Goal: Task Accomplishment & Management: Use online tool/utility

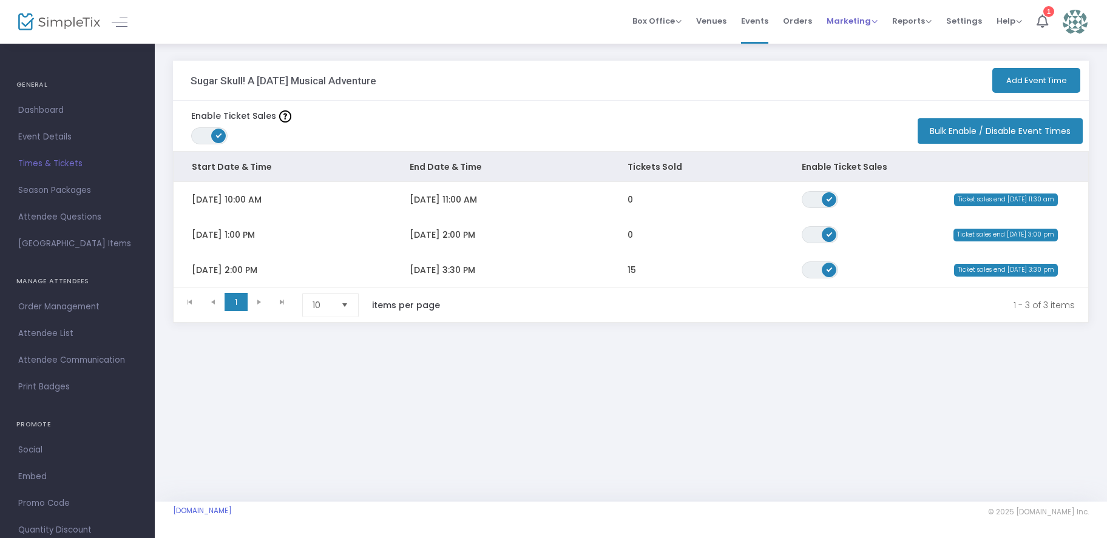
click at [858, 18] on span "Marketing" at bounding box center [851, 21] width 51 height 12
click at [859, 42] on li "Promo Codes" at bounding box center [874, 41] width 97 height 24
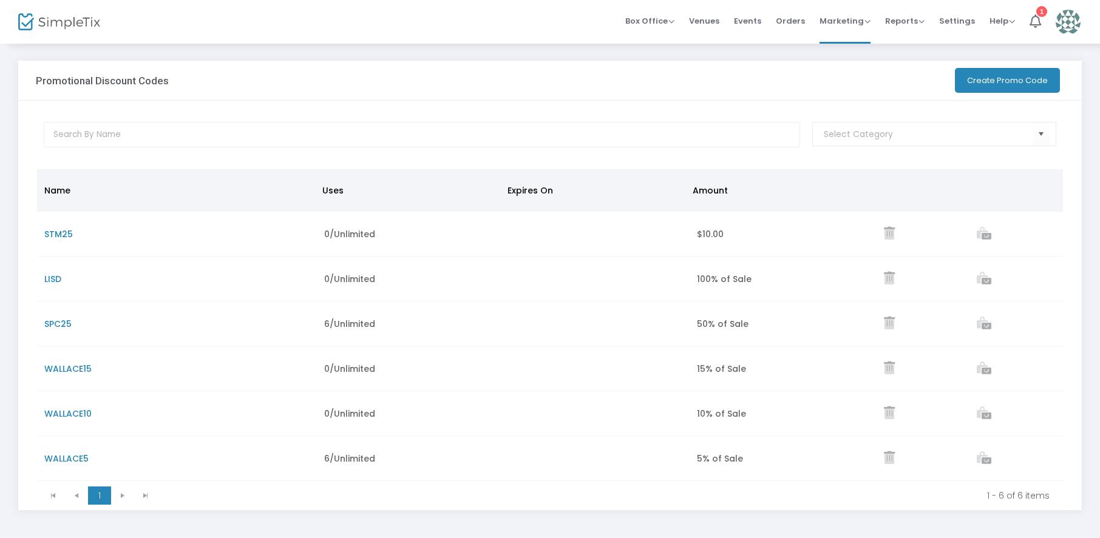
click at [1000, 81] on button "Create Promo Code" at bounding box center [1007, 80] width 105 height 25
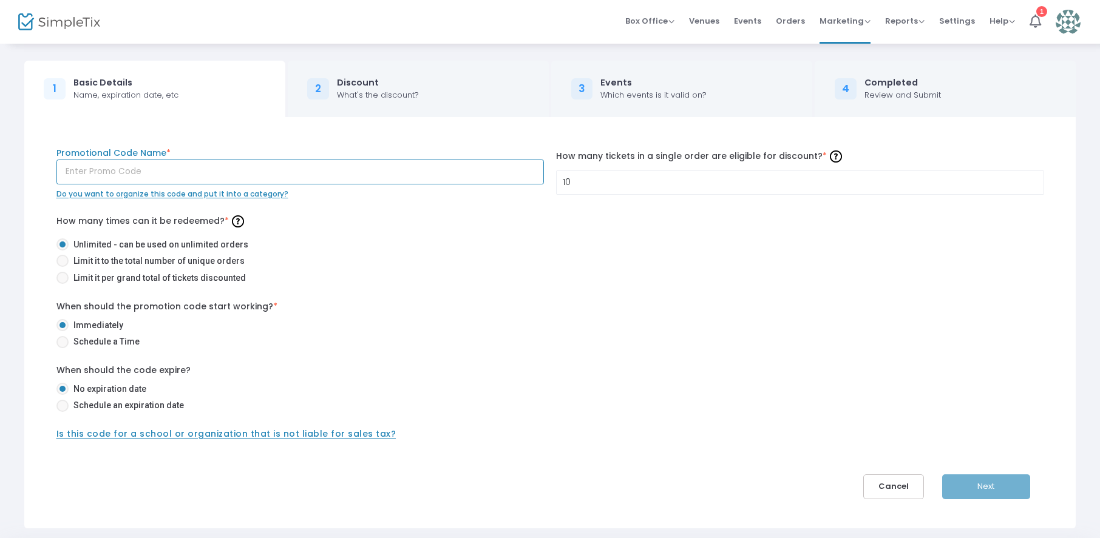
click at [166, 171] on input "text" at bounding box center [300, 172] width 488 height 25
type input "TELE15"
drag, startPoint x: 589, startPoint y: 184, endPoint x: 548, endPoint y: 188, distance: 41.5
click at [545, 188] on div "TELE15 Promotional Code Name * Do you want to organize this code and put it int…" at bounding box center [549, 173] width 999 height 53
click at [594, 183] on input "10" at bounding box center [799, 182] width 487 height 23
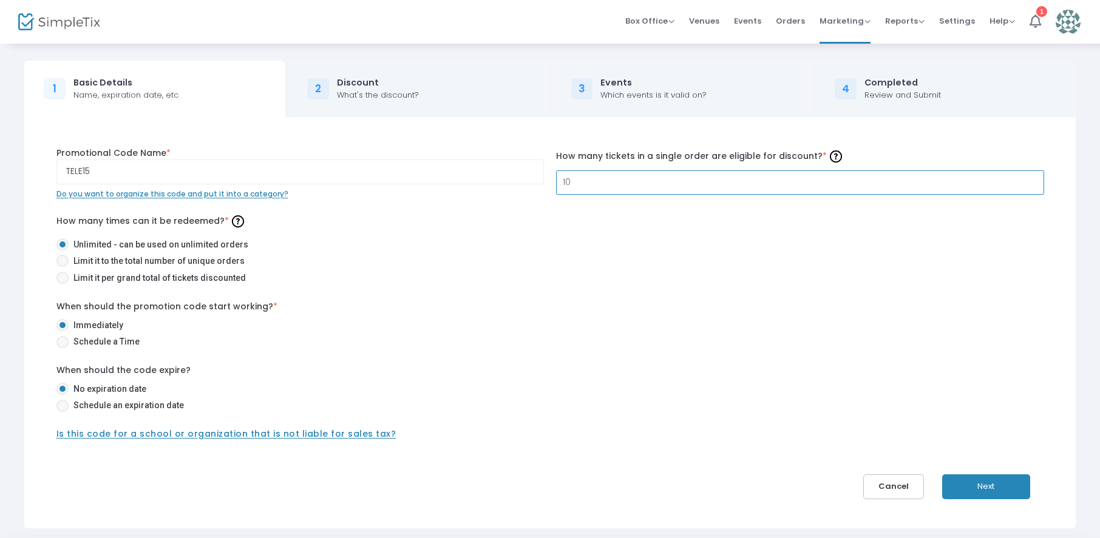
type input "1"
type input "20"
click at [973, 484] on button "Next" at bounding box center [986, 487] width 88 height 25
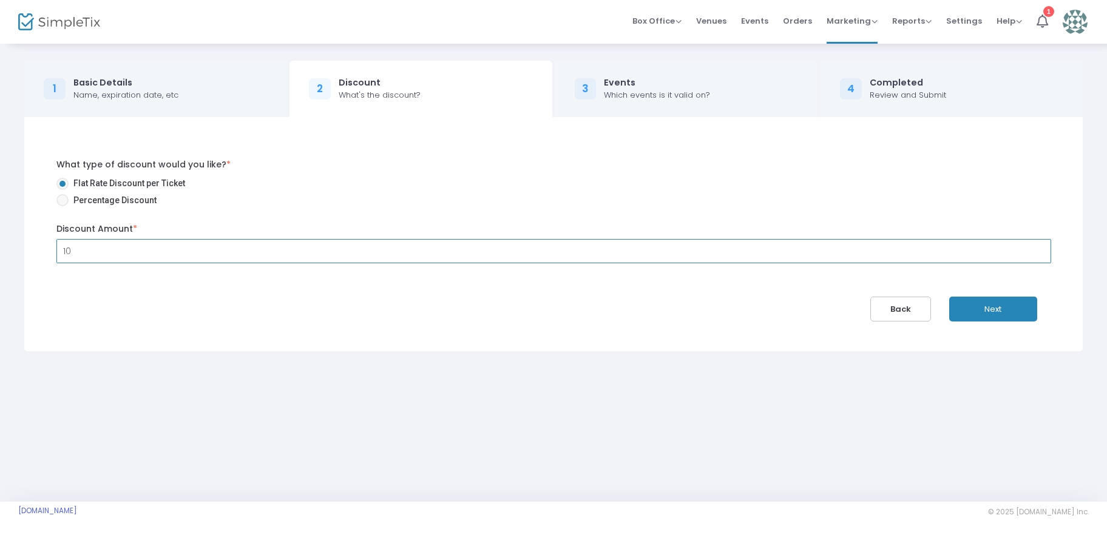
type input "$10.00"
click at [218, 304] on div "What type of discount would you like? * Flat Rate Discount per Ticket Percentag…" at bounding box center [553, 234] width 1031 height 175
click at [998, 312] on button "Next" at bounding box center [993, 309] width 88 height 25
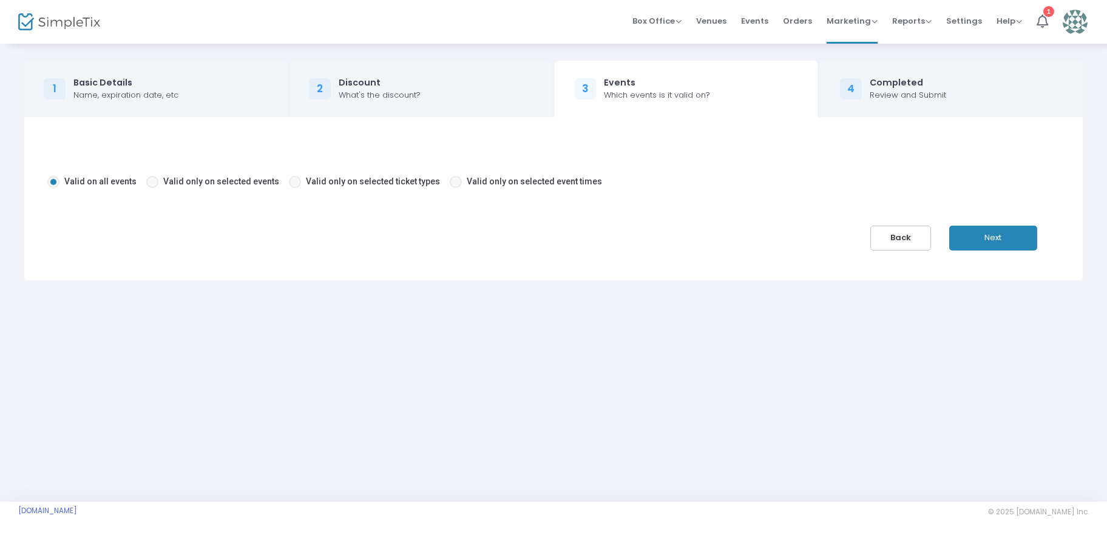
click at [450, 184] on span at bounding box center [456, 182] width 12 height 12
click at [455, 188] on input "Valid only on selected event times" at bounding box center [455, 188] width 1 height 1
radio input "true"
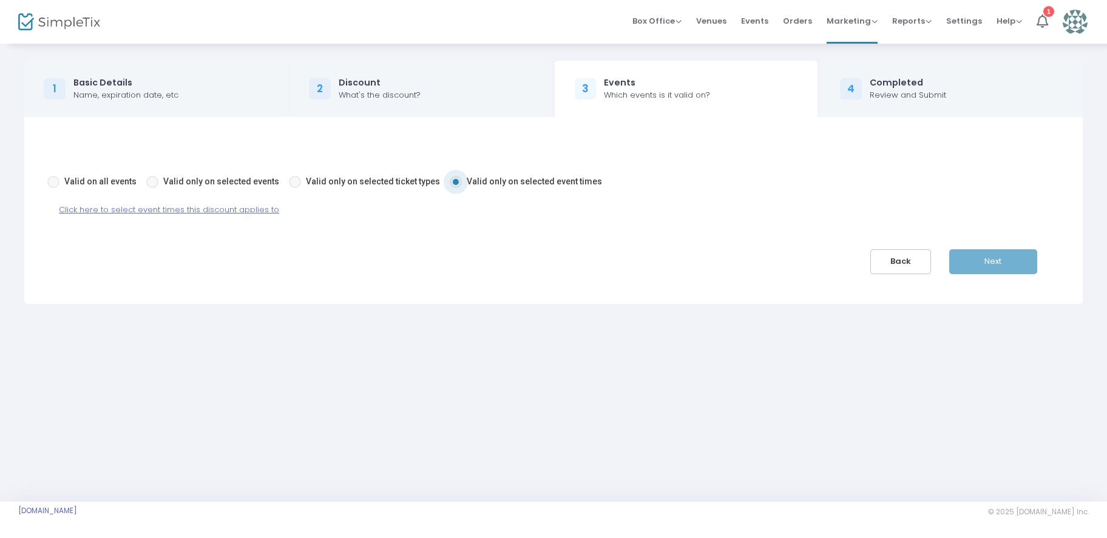
click at [177, 209] on span "Click here to select event times this discount applies to" at bounding box center [169, 210] width 220 height 12
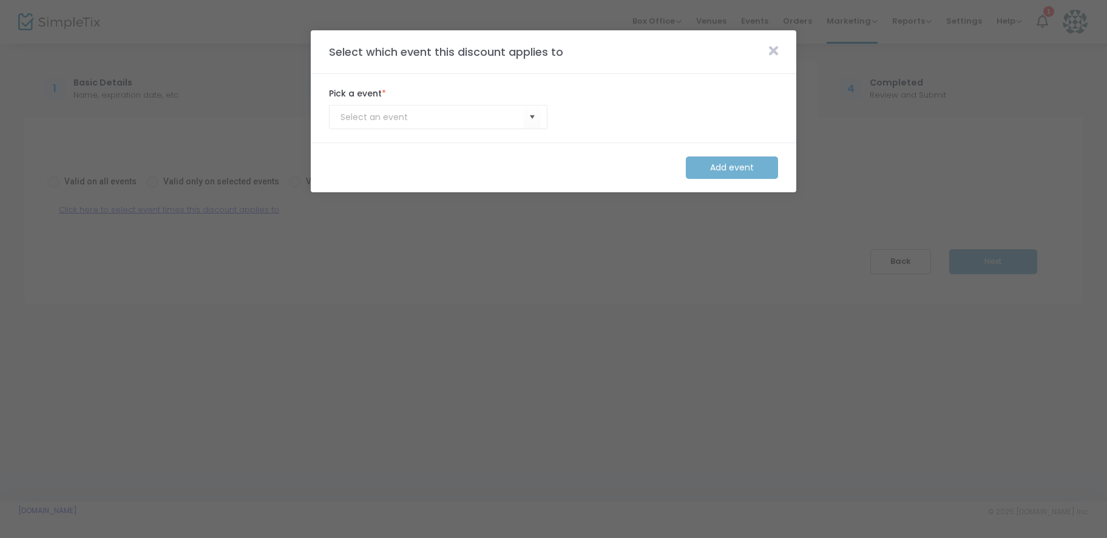
click at [772, 44] on icon at bounding box center [773, 50] width 9 height 13
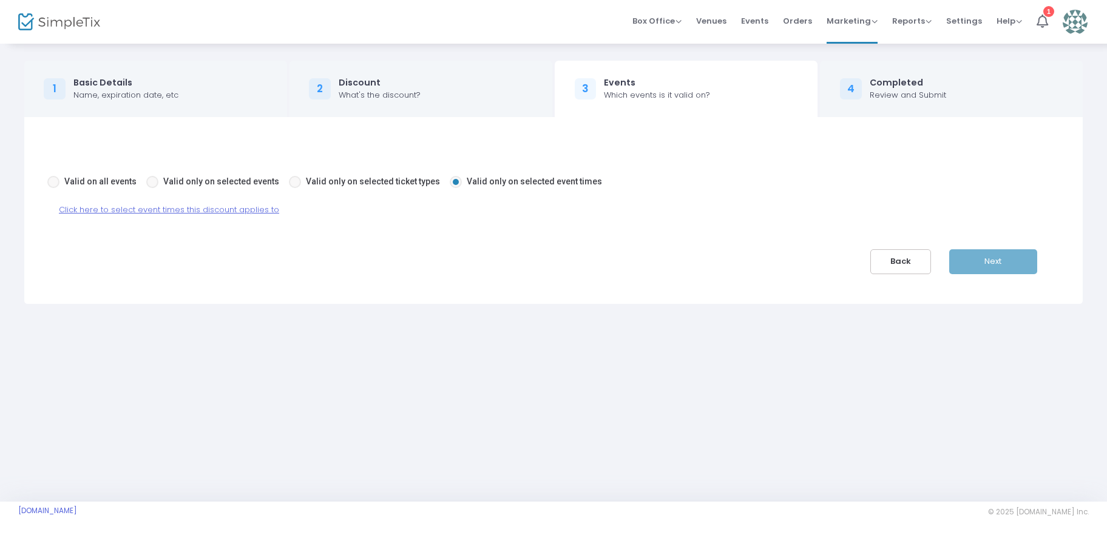
click at [147, 182] on span at bounding box center [152, 182] width 12 height 12
click at [152, 188] on input "Valid only on selected events" at bounding box center [152, 188] width 1 height 1
radio input "true"
click at [195, 210] on span "Click here to select events this discount applies to" at bounding box center [159, 210] width 200 height 12
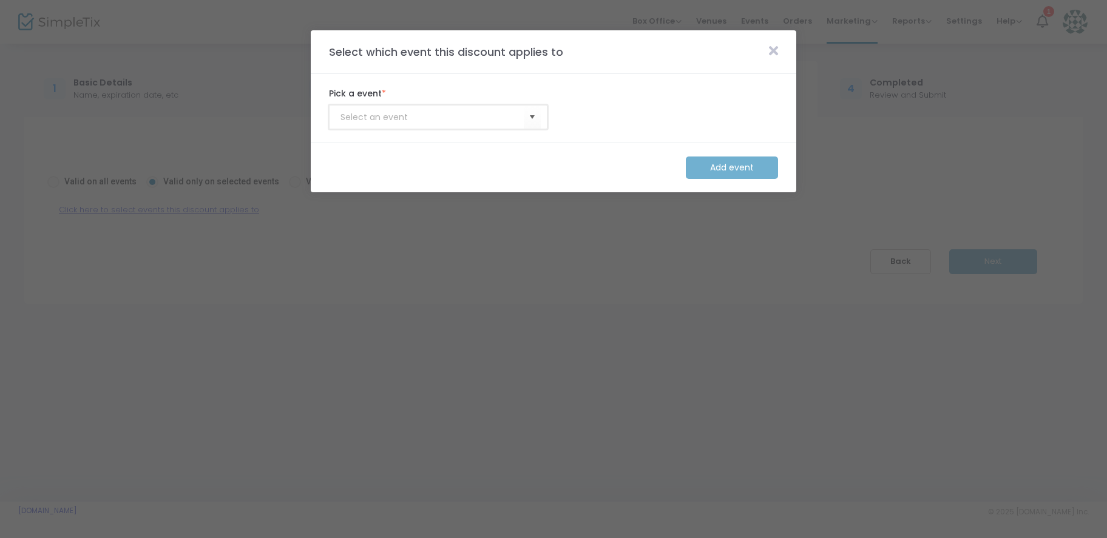
click at [427, 115] on input at bounding box center [431, 117] width 183 height 13
click at [536, 120] on span "Select" at bounding box center [532, 117] width 20 height 20
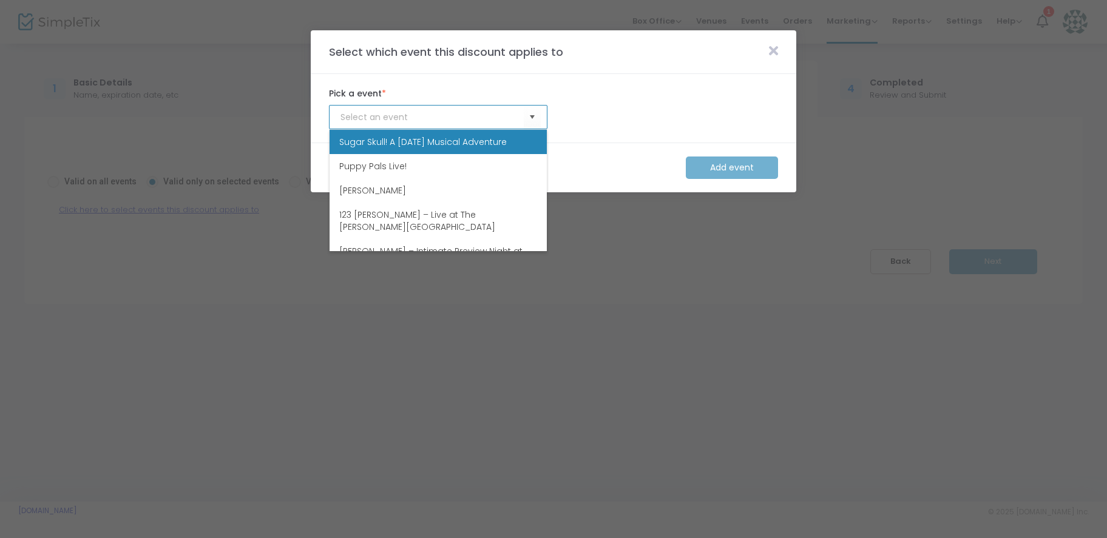
click at [448, 146] on span "Sugar Skull! A [DATE] Musical Adventure" at bounding box center [422, 142] width 167 height 12
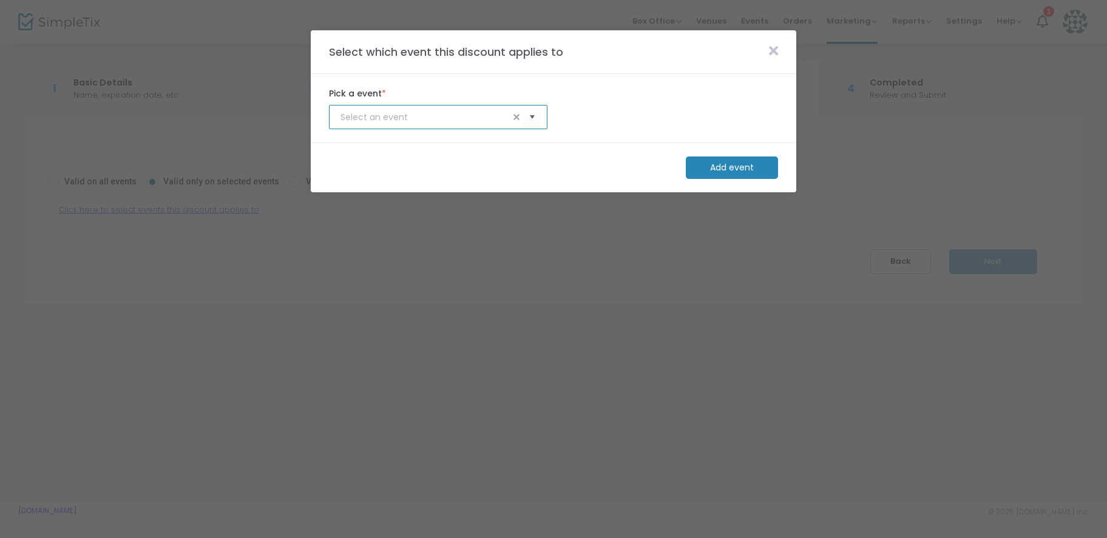
type input "Sugar Skull! A [DATE] Musical Adventure"
click at [709, 170] on m-button "Add event" at bounding box center [732, 168] width 92 height 22
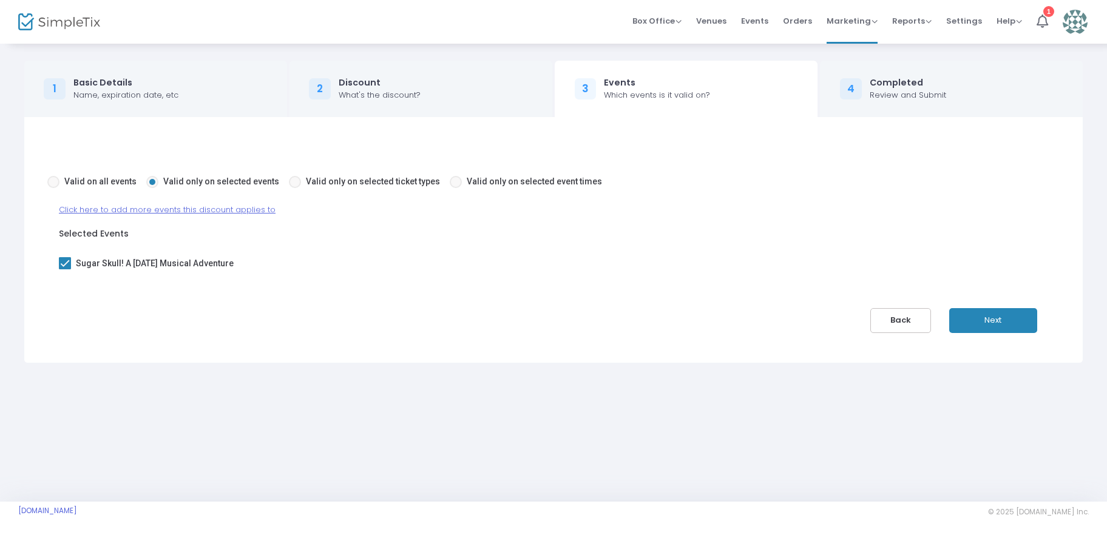
click at [999, 318] on button "Next" at bounding box center [993, 320] width 88 height 25
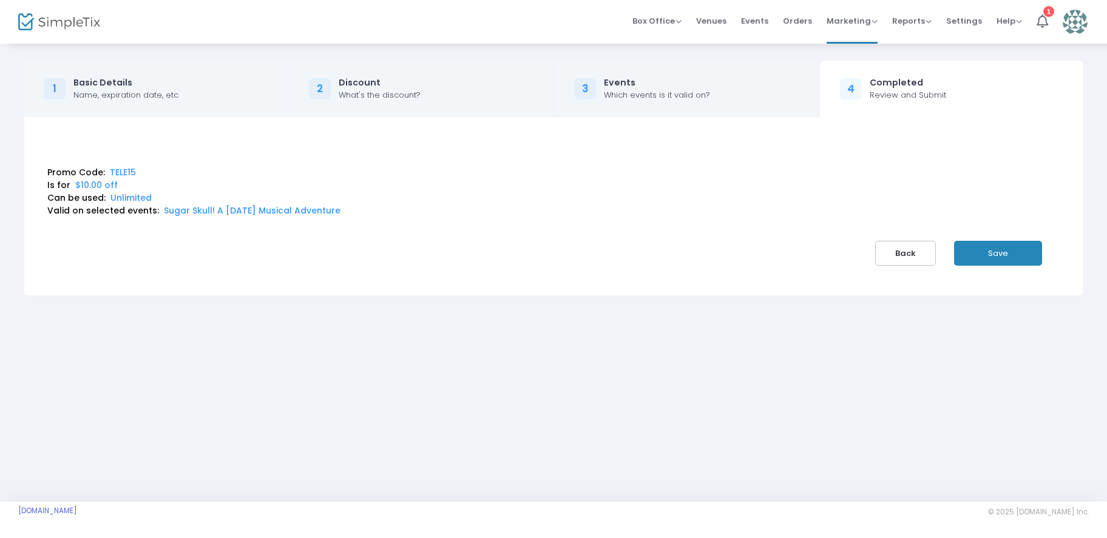
click at [991, 252] on button "Save" at bounding box center [998, 253] width 88 height 25
